Goal: Navigation & Orientation: Find specific page/section

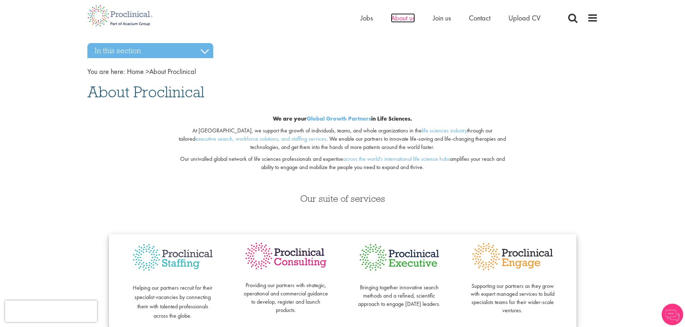
click at [397, 21] on span "About us" at bounding box center [403, 17] width 24 height 9
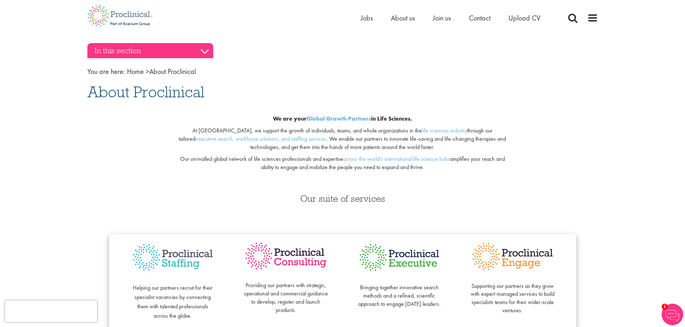
click at [206, 51] on h3 "In this section" at bounding box center [150, 50] width 126 height 15
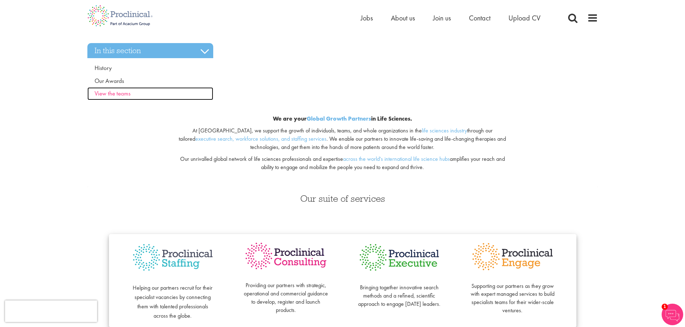
click at [128, 94] on span "View the teams" at bounding box center [113, 93] width 36 height 8
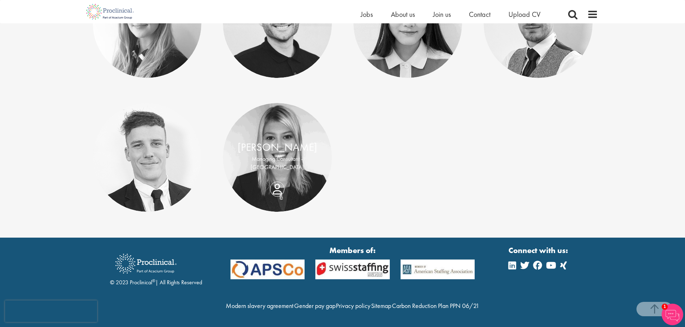
scroll to position [3771, 0]
